Goal: Transaction & Acquisition: Subscribe to service/newsletter

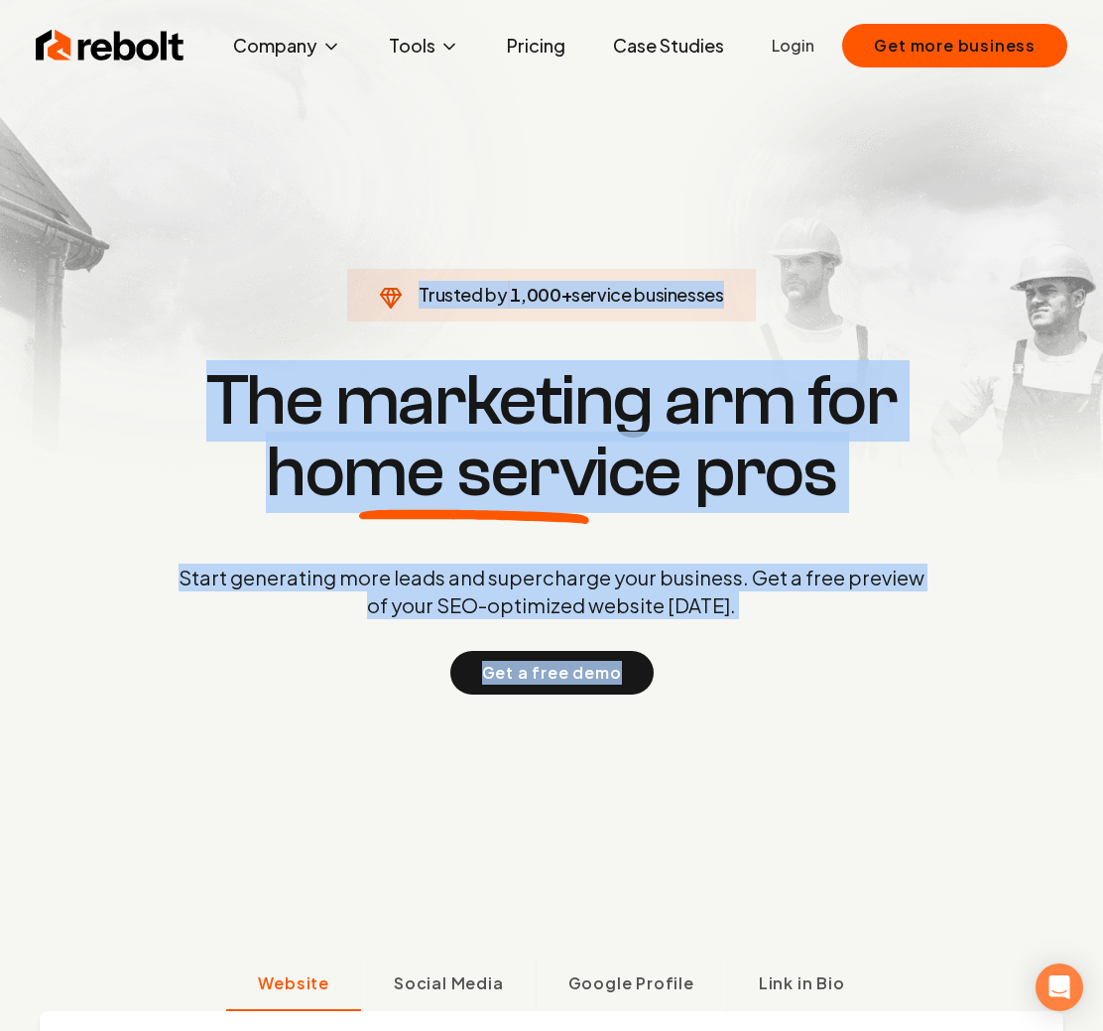
drag, startPoint x: 312, startPoint y: 144, endPoint x: 814, endPoint y: 781, distance: 810.9
click at [814, 781] on section "Trusted by 1,000 + service businesses The marketing arm for home service pros S…" at bounding box center [552, 527] width 984 height 928
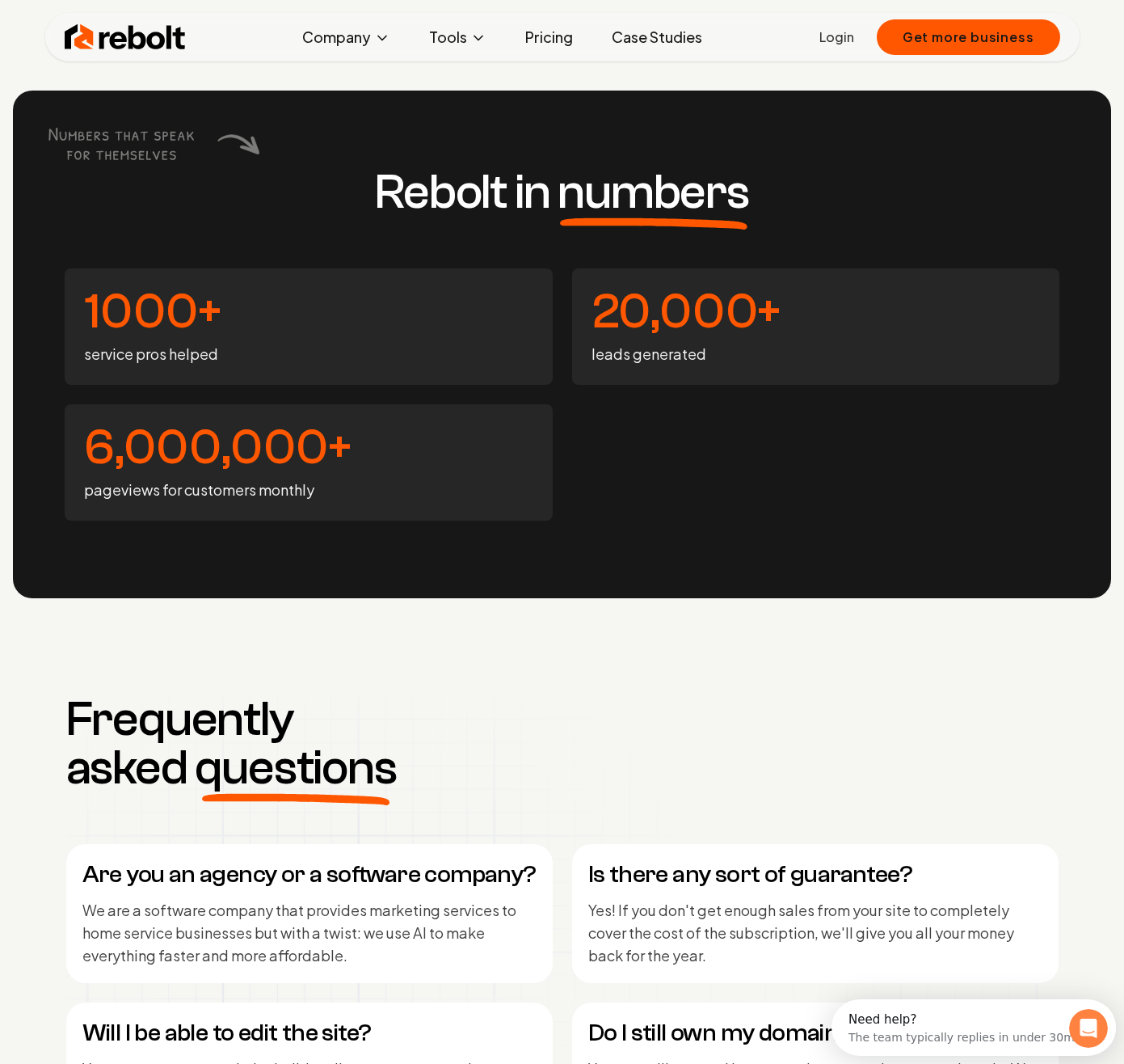
scroll to position [6322, 0]
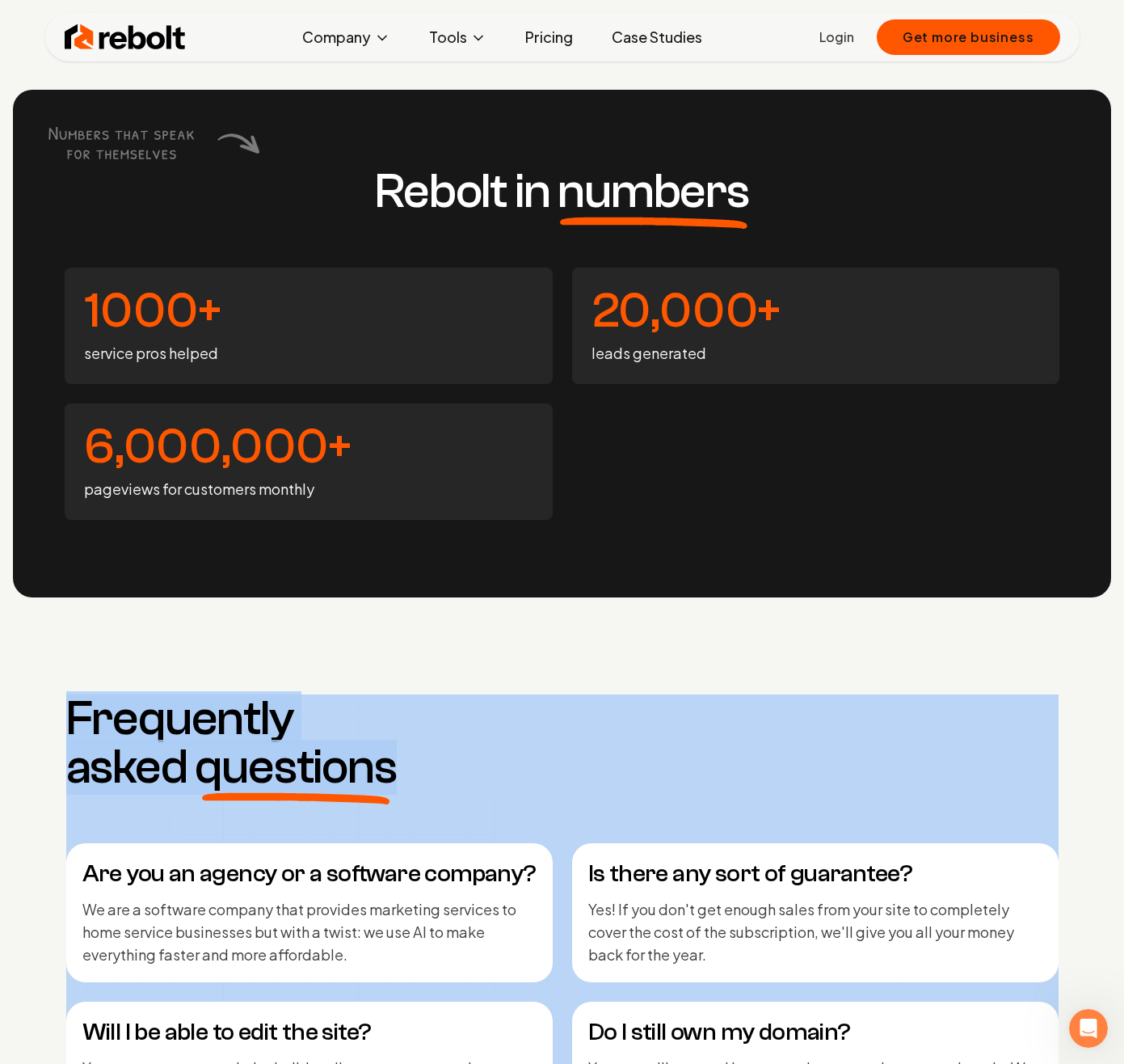
drag, startPoint x: 33, startPoint y: 594, endPoint x: 442, endPoint y: 772, distance: 446.1
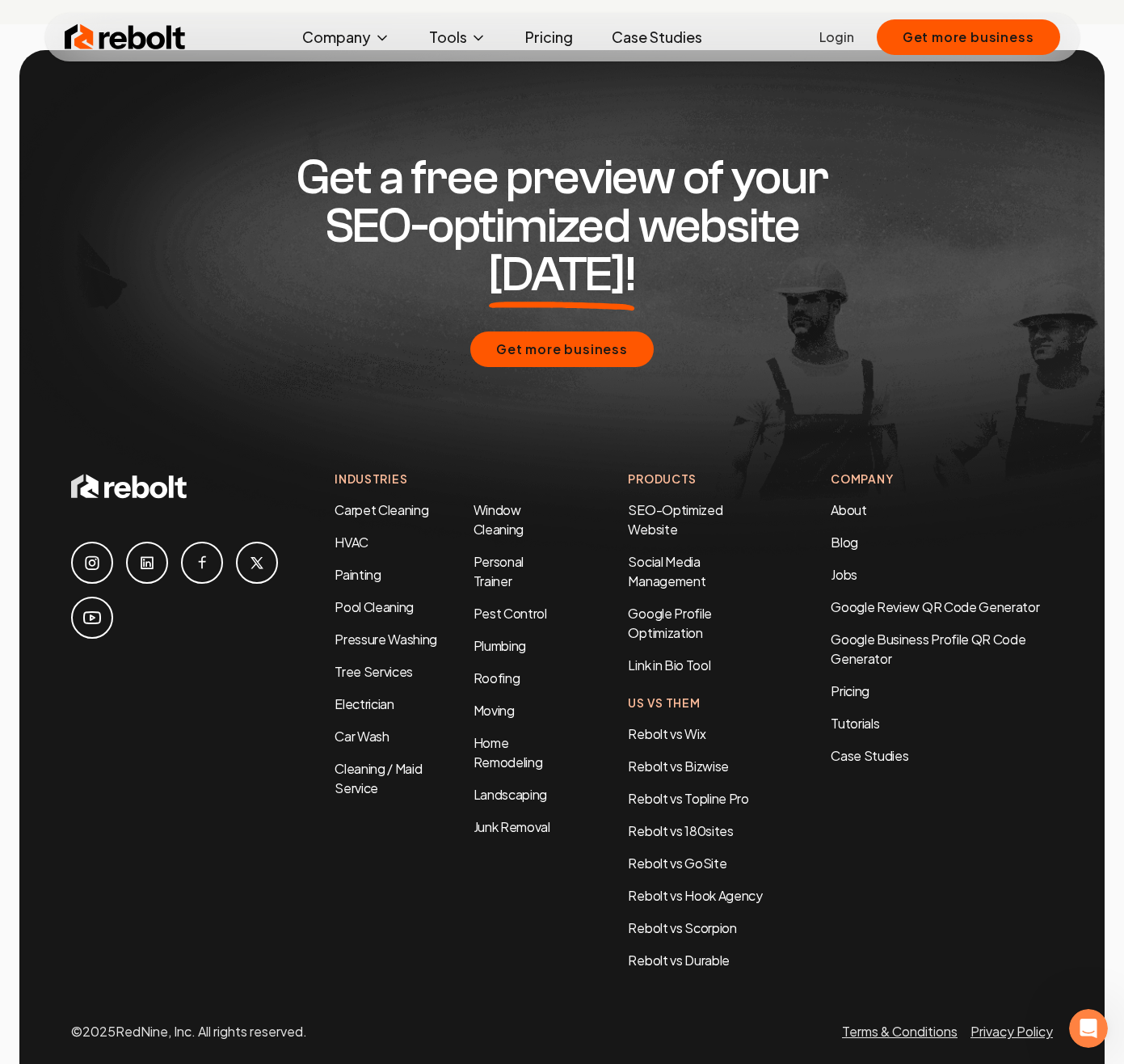
scroll to position [7810, 0]
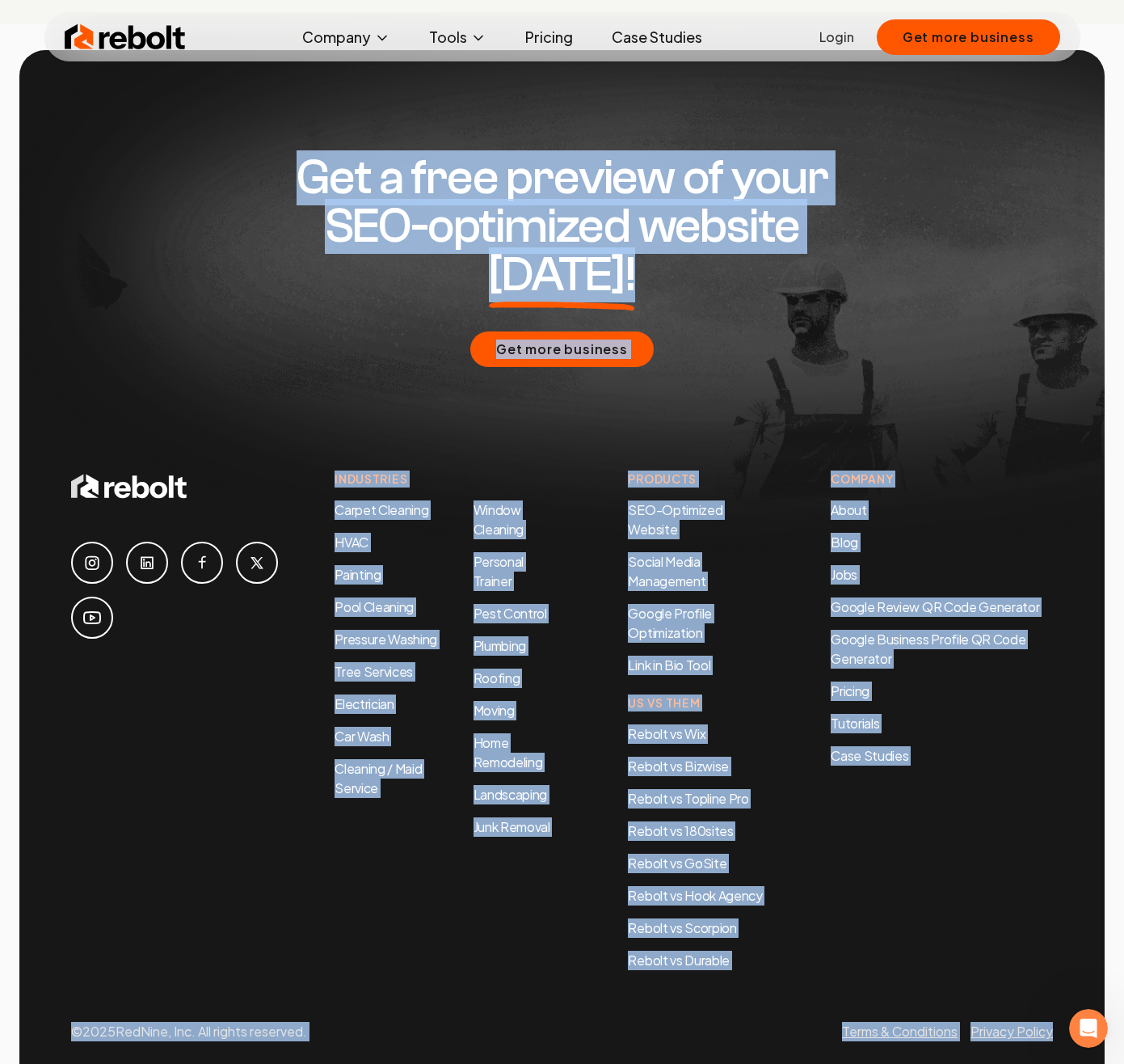
drag, startPoint x: 291, startPoint y: 140, endPoint x: 1051, endPoint y: 1027, distance: 1168.1
click at [898, 839] on div "Get a free preview of your SEO-optimized website [DATE]! Get more business Indu…" at bounding box center [562, 572] width 1085 height 1043
click at [898, 834] on div "Company About Blog Jobs Google Review QR Code Generator Google Business Profile…" at bounding box center [942, 719] width 222 height 499
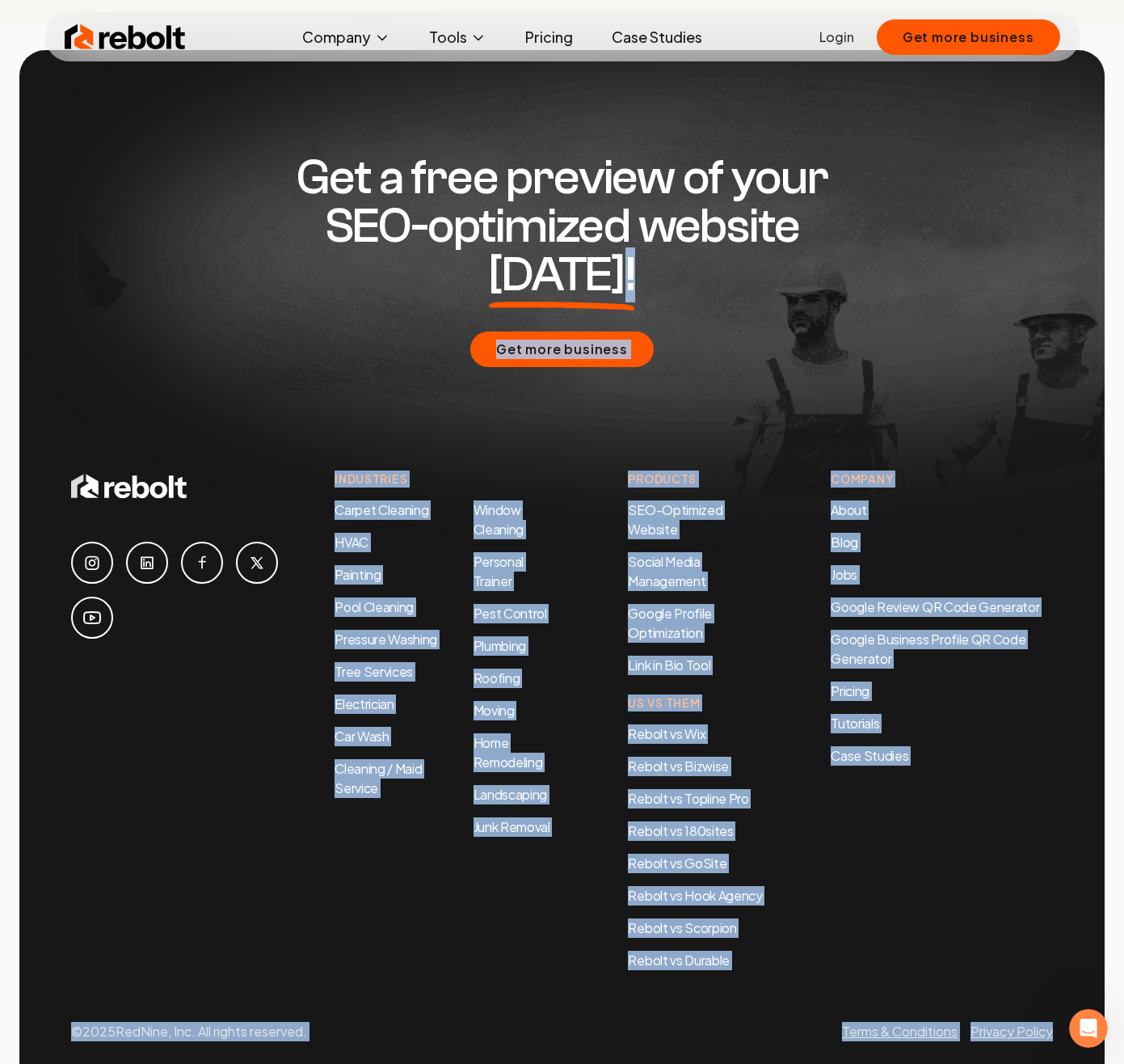
drag, startPoint x: 985, startPoint y: 1043, endPoint x: 349, endPoint y: 262, distance: 1007.2
click at [371, 261] on div "Get a free preview of your SEO-optimized website [DATE]! Get more business Indu…" at bounding box center [562, 572] width 1085 height 1043
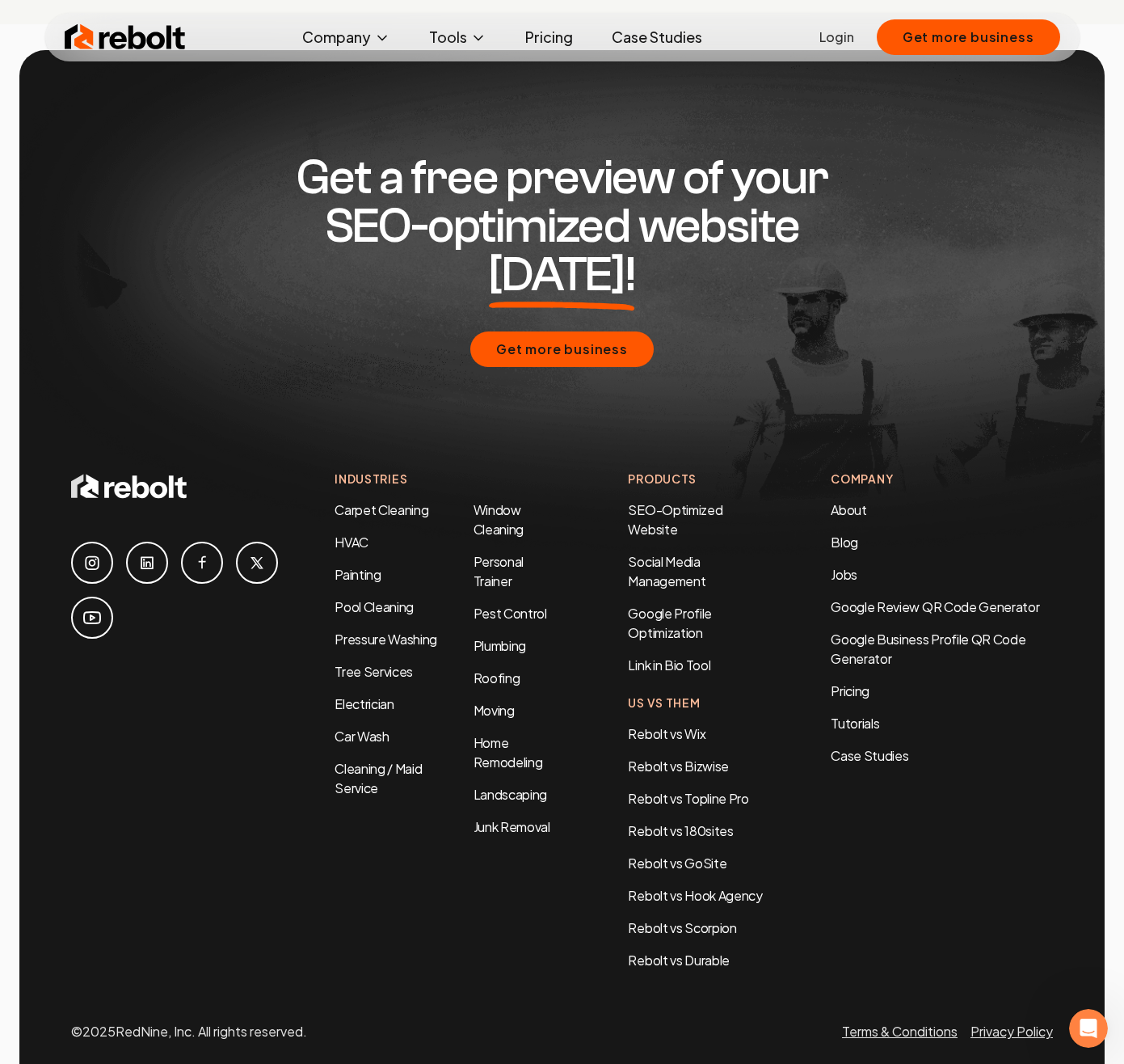
click at [203, 332] on div "Get more business" at bounding box center [561, 350] width 981 height 36
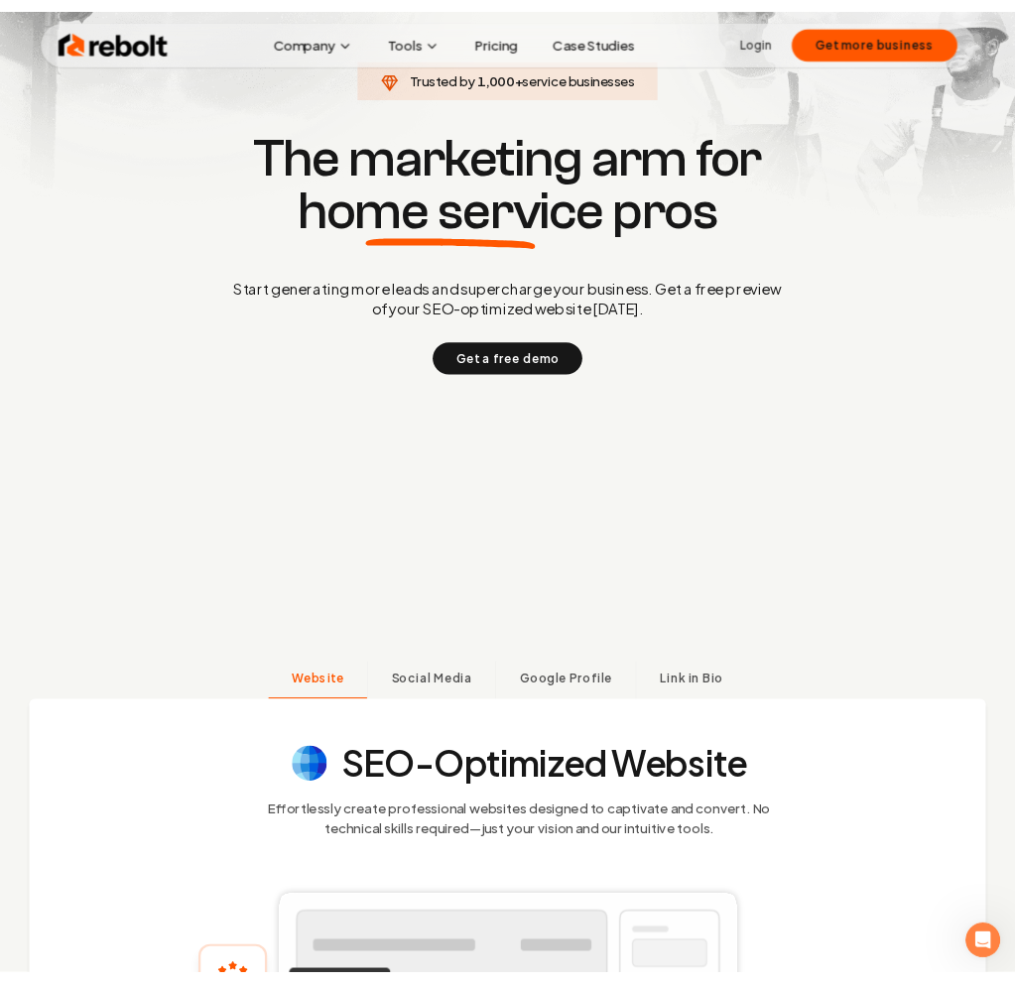
scroll to position [0, 0]
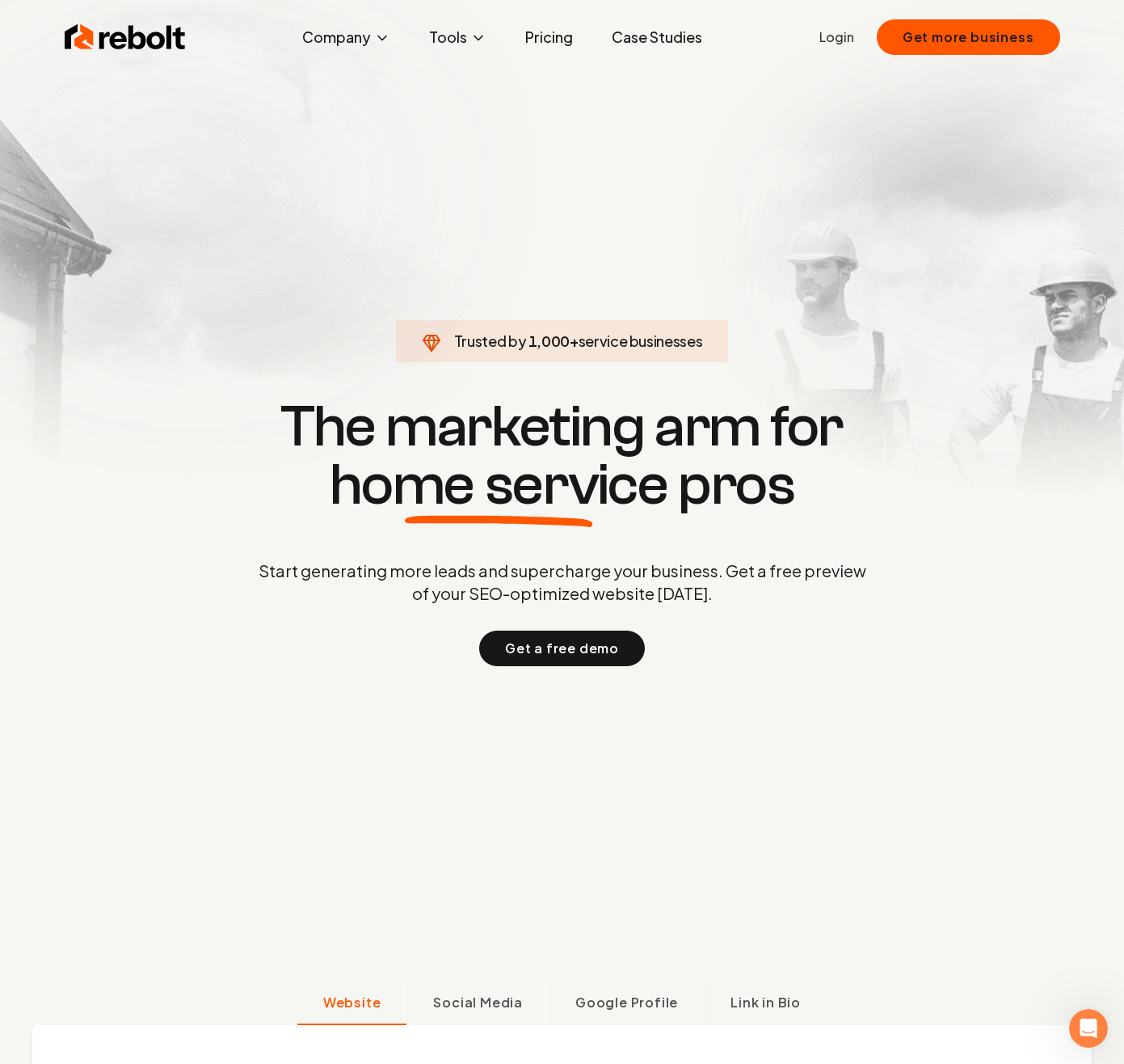
click at [543, 57] on div "Rebolt Company About Blog Jobs Tools Google Review QR Code Generator Google Bus…" at bounding box center [563, 37] width 1034 height 49
click at [542, 42] on link "Pricing" at bounding box center [549, 37] width 73 height 33
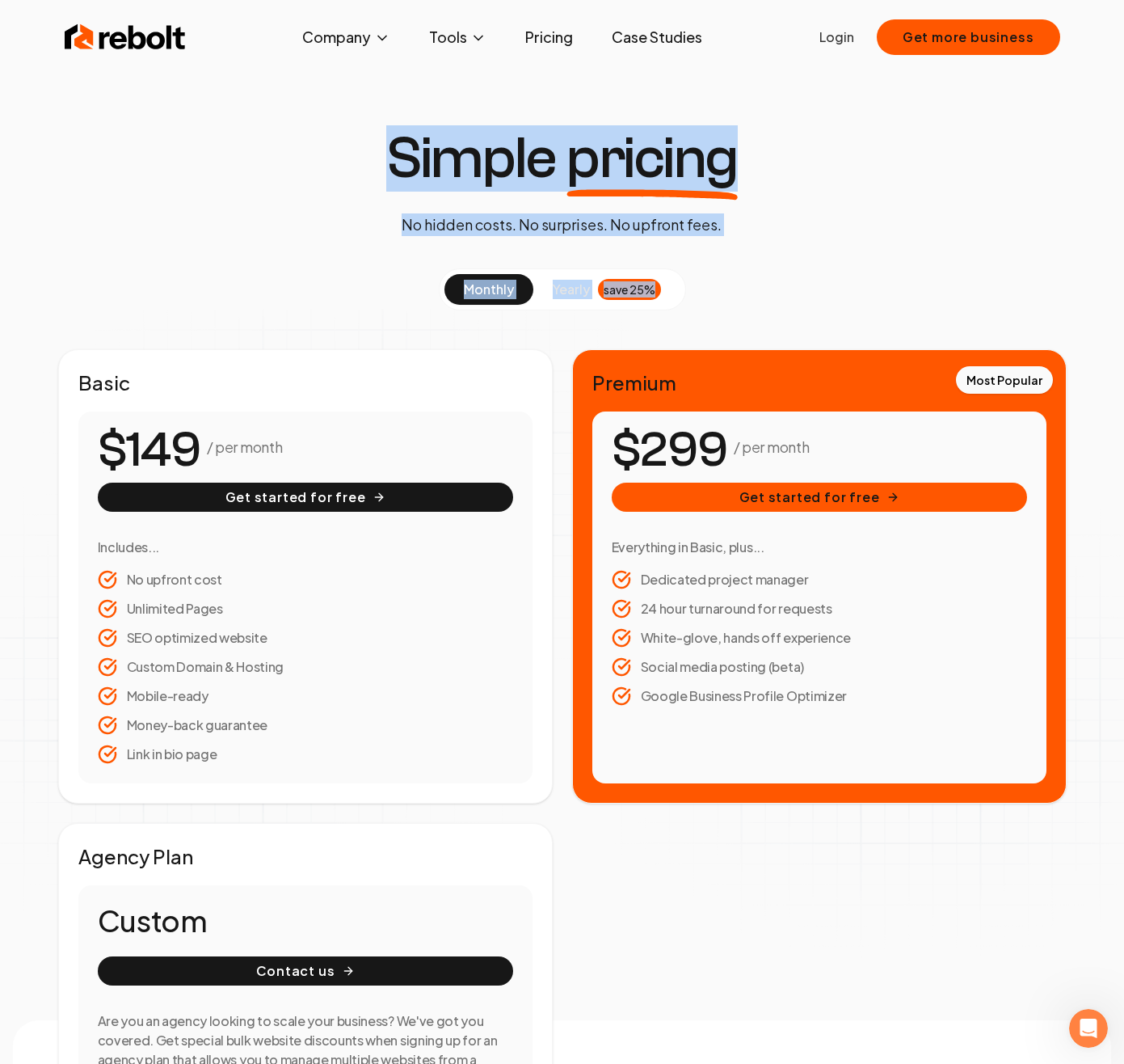
drag, startPoint x: 379, startPoint y: 117, endPoint x: 674, endPoint y: 290, distance: 342.0
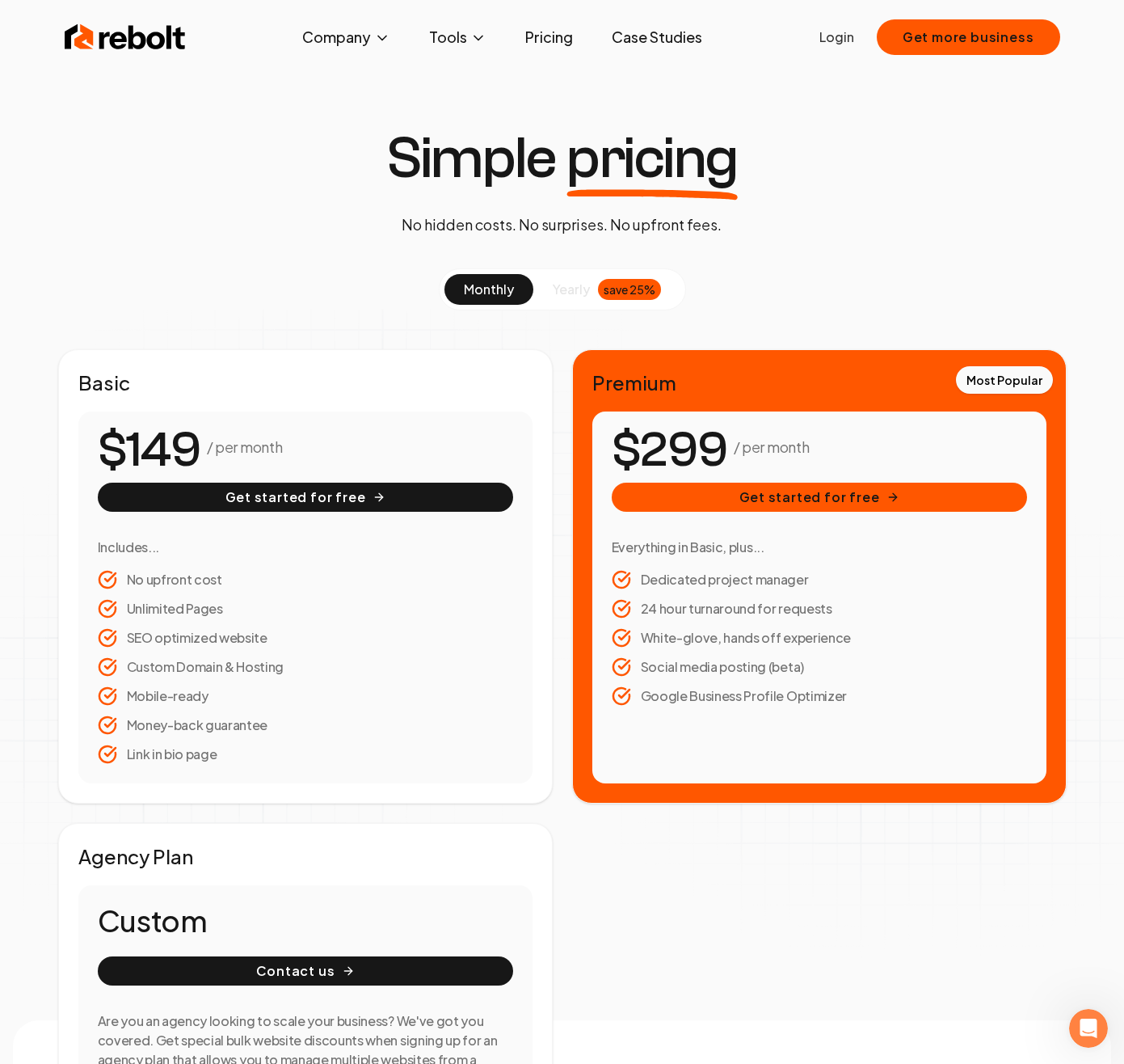
click at [769, 328] on section "monthly yearly save 25% Basic / per month Get started for free Includes... No u…" at bounding box center [562, 704] width 1008 height 873
